Goal: Task Accomplishment & Management: Use online tool/utility

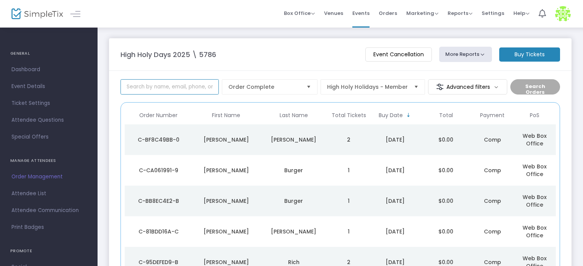
click at [188, 85] on input at bounding box center [169, 86] width 98 height 15
type input "step"
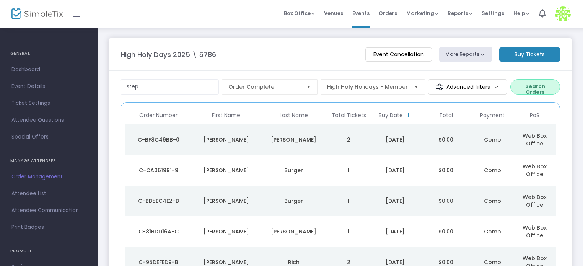
click at [44, 197] on span "Attendee List" at bounding box center [48, 194] width 75 height 10
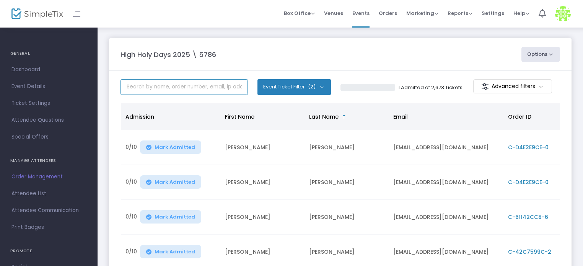
click at [171, 87] on input "text" at bounding box center [183, 87] width 127 height 16
type input "d"
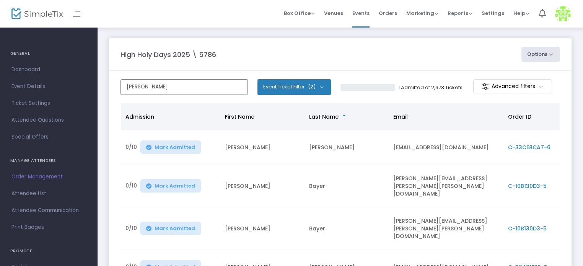
type input "[PERSON_NAME]"
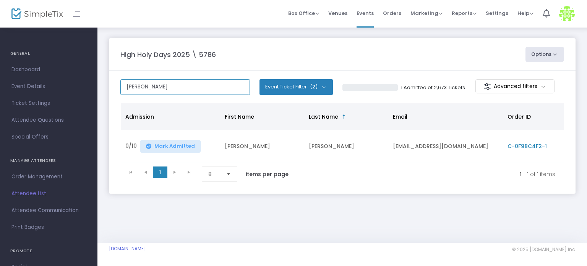
drag, startPoint x: 171, startPoint y: 87, endPoint x: 72, endPoint y: 79, distance: 99.8
click at [72, 79] on div "GENERAL Dashboard Event Details Ticket Settings Season Packages Season Packages…" at bounding box center [293, 133] width 587 height 266
